Goal: Task Accomplishment & Management: Complete application form

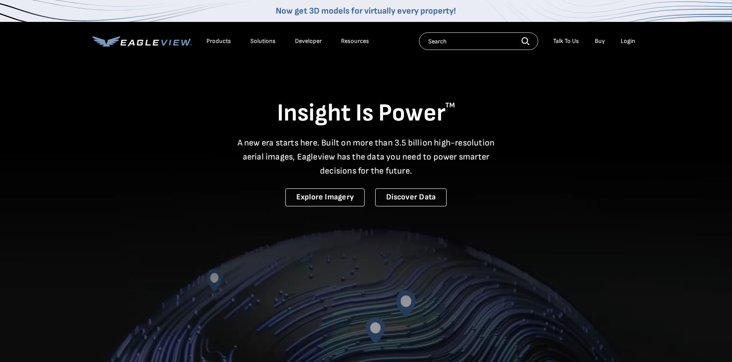
click at [624, 39] on div "Login" at bounding box center [628, 41] width 14 height 8
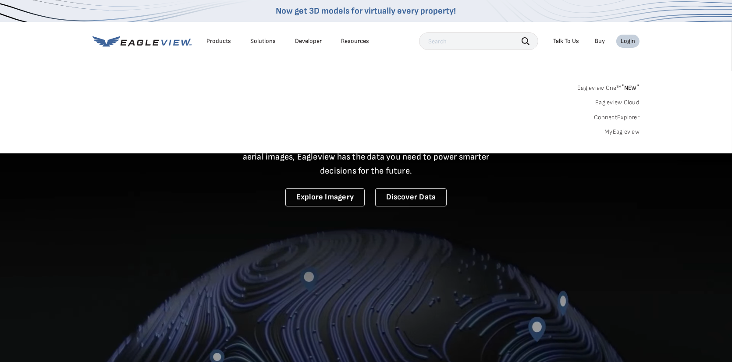
click at [626, 40] on div "Login" at bounding box center [628, 41] width 14 height 8
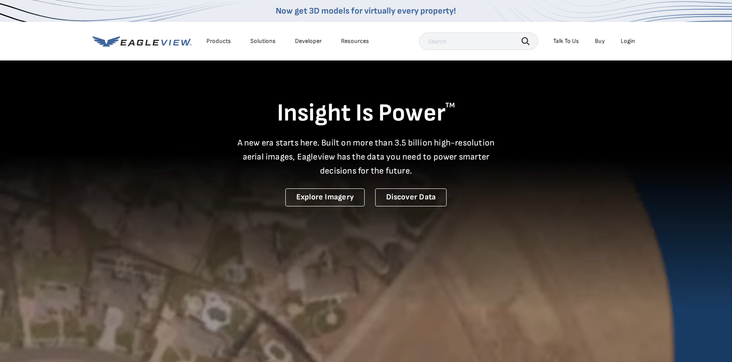
click at [626, 39] on div "Login" at bounding box center [628, 41] width 14 height 8
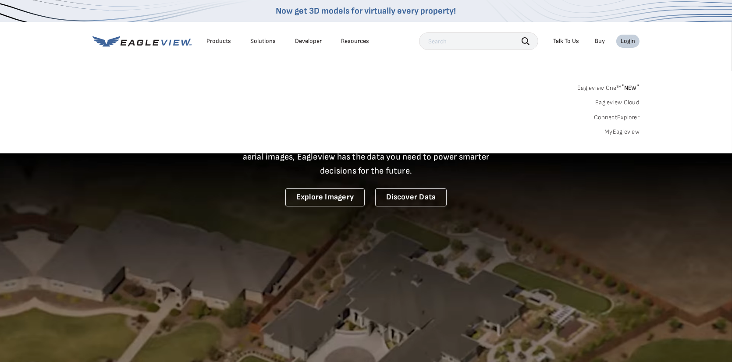
click at [613, 129] on link "MyEagleview" at bounding box center [622, 132] width 35 height 8
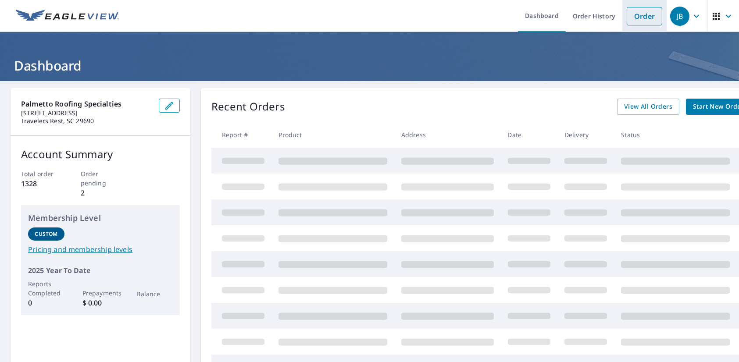
click at [636, 14] on link "Order" at bounding box center [645, 16] width 36 height 18
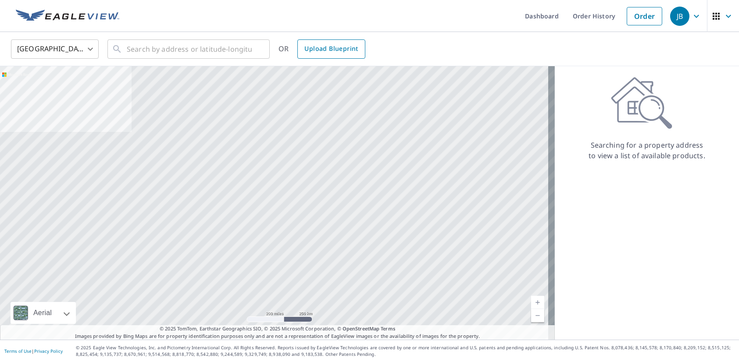
click at [323, 43] on span "Upload Blueprint" at bounding box center [331, 48] width 54 height 11
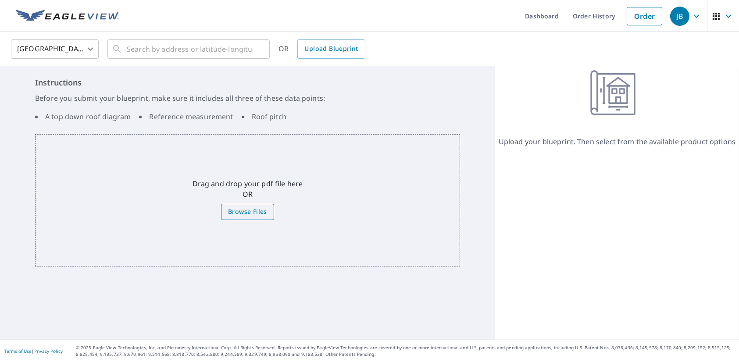
click at [244, 217] on span "Browse Files" at bounding box center [247, 212] width 39 height 11
click at [0, 0] on input "Browse Files" at bounding box center [0, 0] width 0 height 0
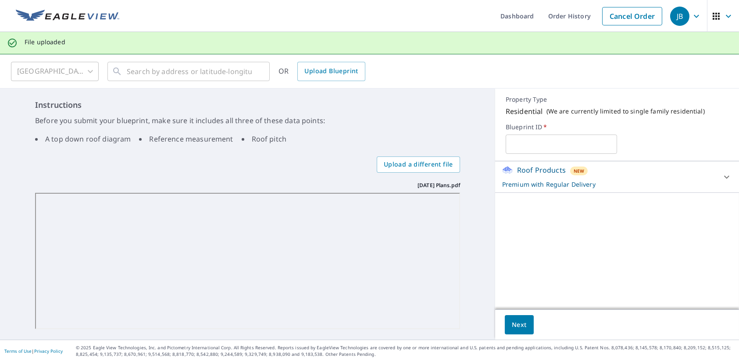
click at [514, 140] on input "text" at bounding box center [561, 144] width 111 height 25
type input "[DATE]"
click at [514, 323] on span "Next" at bounding box center [519, 325] width 15 height 11
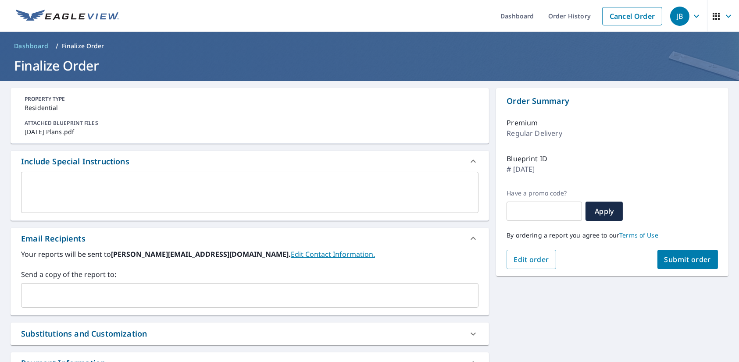
click at [29, 183] on textarea at bounding box center [249, 192] width 445 height 25
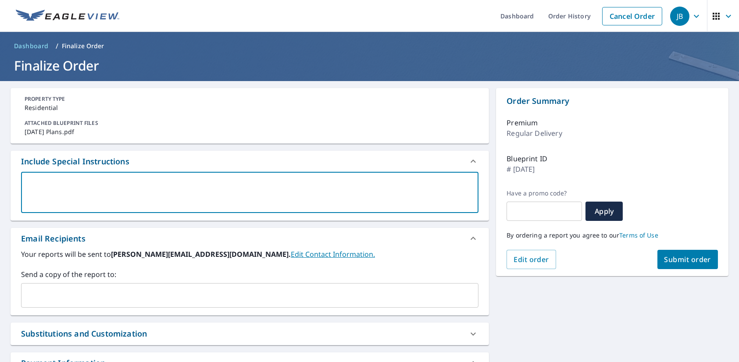
type textarea "1"
type textarea "x"
type textarea "18"
type textarea "x"
type textarea "18'"
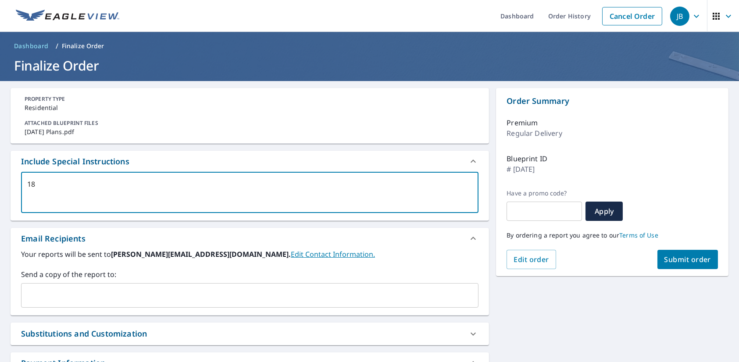
type textarea "x"
type textarea "18"
type textarea "x"
type textarea "18""
type textarea "x"
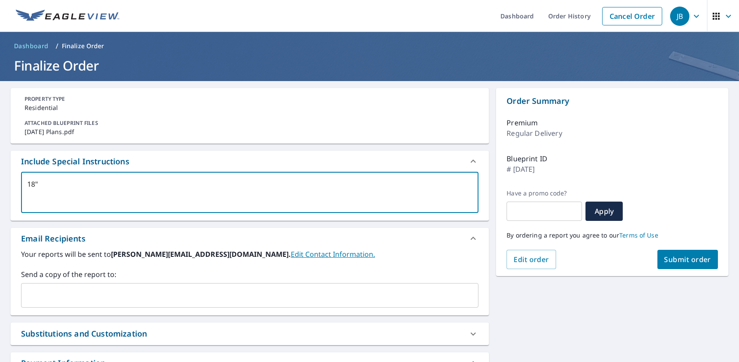
type textarea "18""
type textarea "x"
type textarea "18" o"
type textarea "x"
type textarea "18" ov"
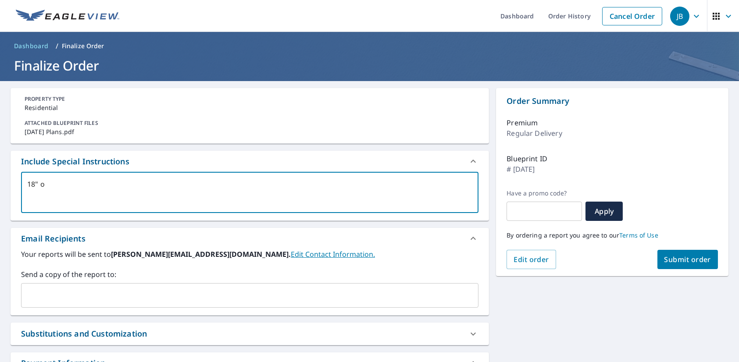
type textarea "x"
type textarea "18" ove"
type textarea "x"
type textarea "18" over"
type textarea "x"
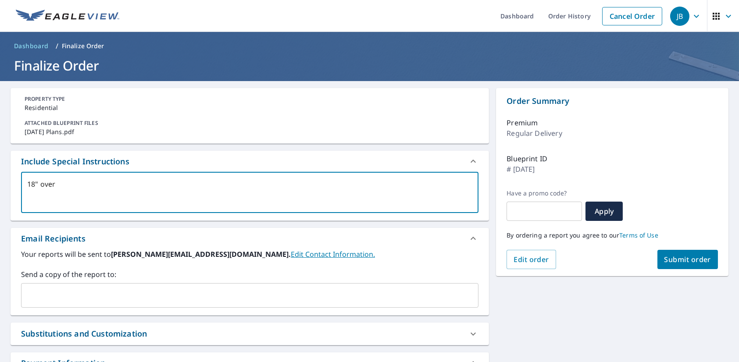
type textarea "18" overh"
type textarea "x"
type textarea "18" overha"
type textarea "x"
type textarea "18" overhan"
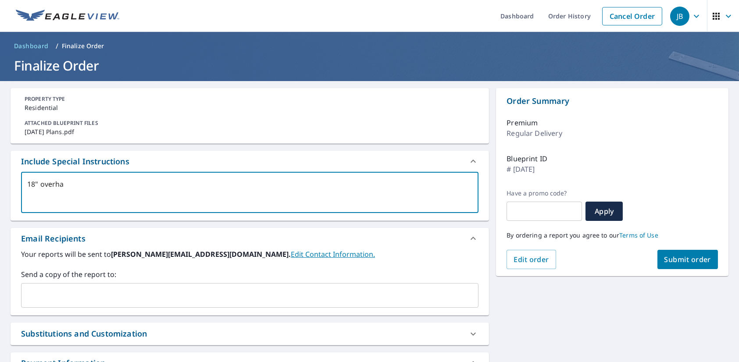
type textarea "x"
type textarea "18" overhang"
type textarea "x"
type textarea "18" overhang"
type textarea "x"
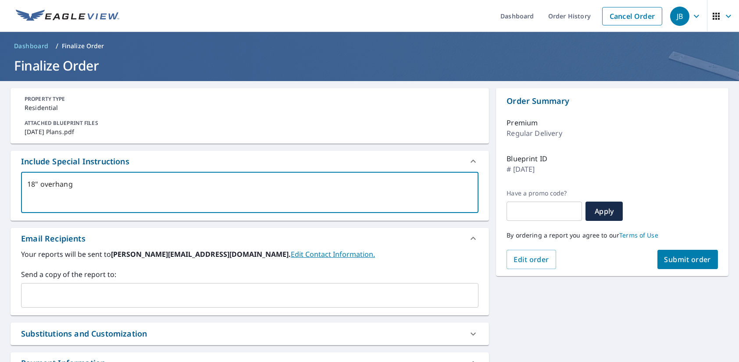
click at [39, 293] on input "text" at bounding box center [243, 295] width 436 height 17
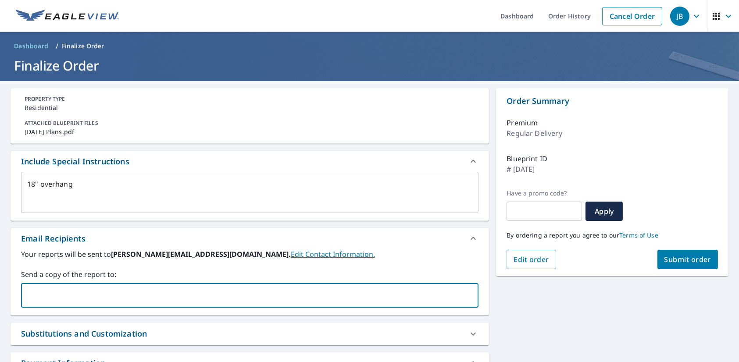
type input "C"
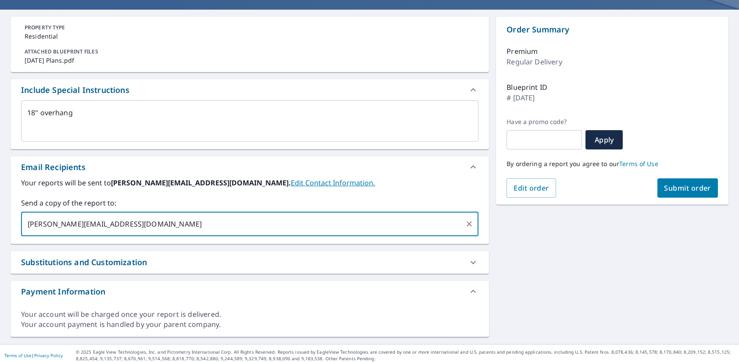
scroll to position [75, 0]
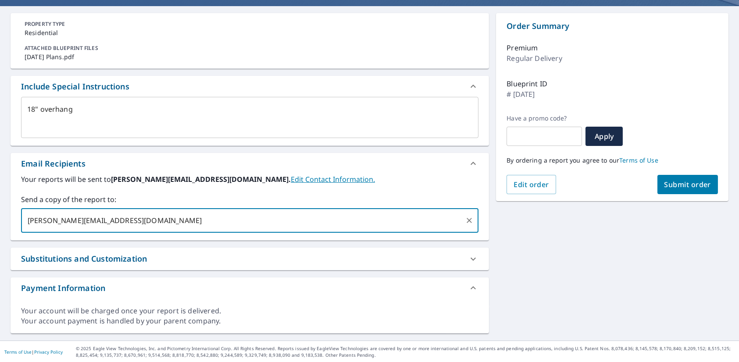
type input "[PERSON_NAME][EMAIL_ADDRESS][DOMAIN_NAME]"
type textarea "x"
click at [675, 187] on span "Submit order" at bounding box center [687, 185] width 47 height 10
type textarea "x"
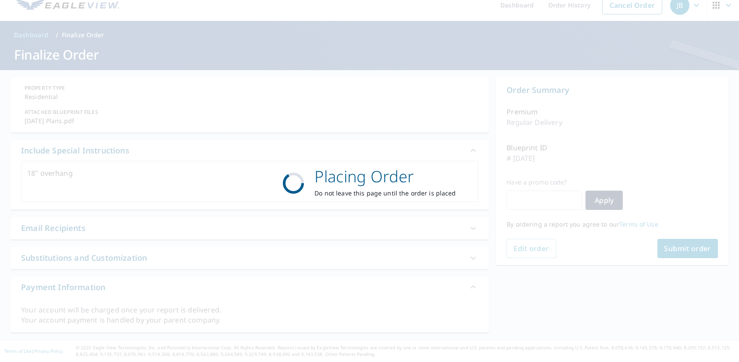
scroll to position [10, 0]
